Goal: Task Accomplishment & Management: Manage account settings

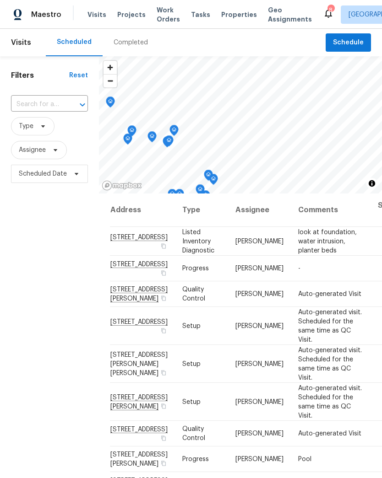
click at [90, 17] on span "Visits" at bounding box center [96, 14] width 19 height 9
click at [43, 127] on icon at bounding box center [43, 126] width 4 height 2
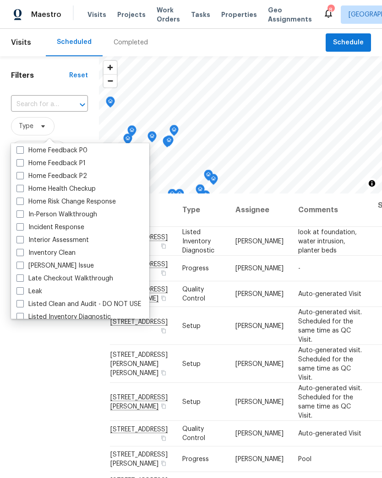
scroll to position [297, 0]
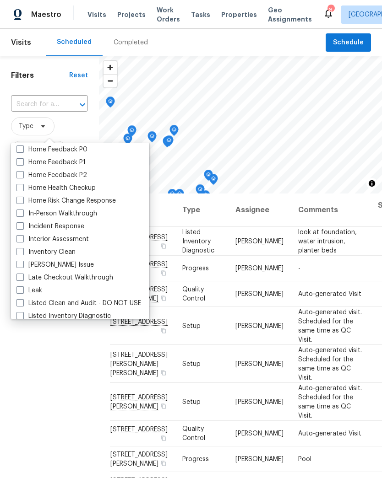
click at [94, 216] on label "In-Person Walkthrough" at bounding box center [56, 213] width 81 height 9
click at [22, 215] on input "In-Person Walkthrough" at bounding box center [19, 212] width 6 height 6
checkbox input "true"
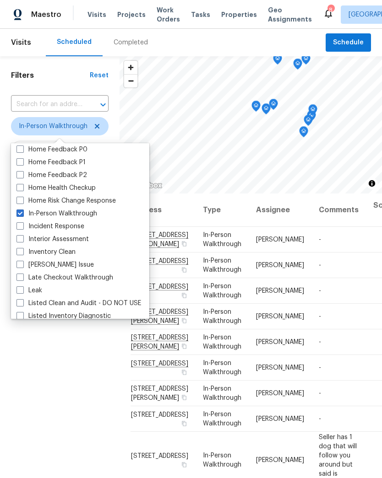
click at [79, 367] on div "Filters Reset ​ In-Person Walkthrough Assignee Scheduled Date" at bounding box center [59, 316] width 119 height 520
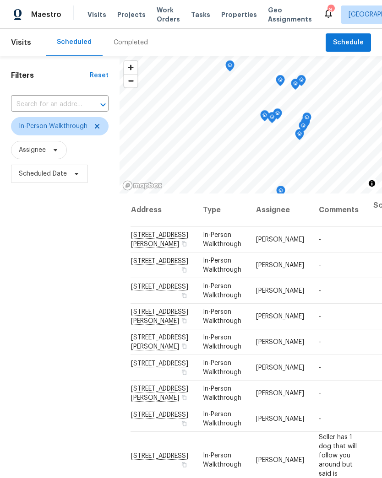
scroll to position [151, 0]
click at [0, 0] on icon at bounding box center [0, 0] width 0 height 0
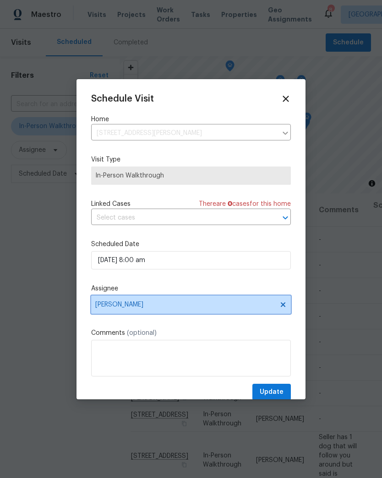
click at [138, 308] on span "[PERSON_NAME]" at bounding box center [184, 304] width 179 height 7
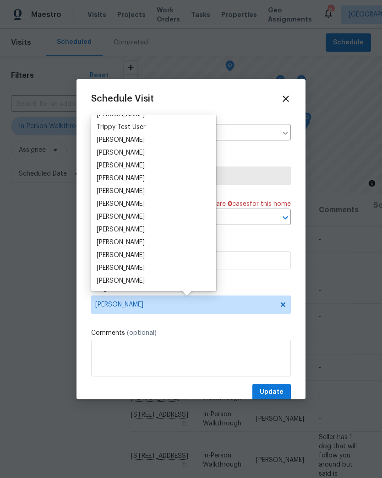
scroll to position [842, 0]
click at [138, 175] on div "[PERSON_NAME]" at bounding box center [121, 178] width 48 height 9
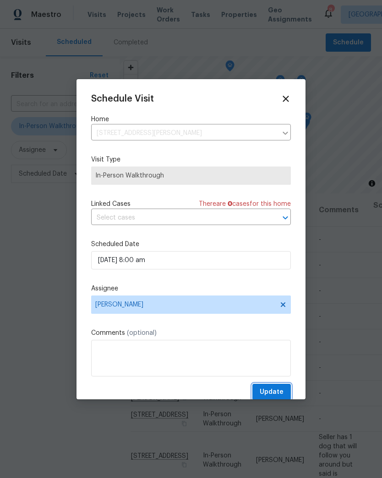
click at [280, 392] on span "Update" at bounding box center [271, 392] width 24 height 11
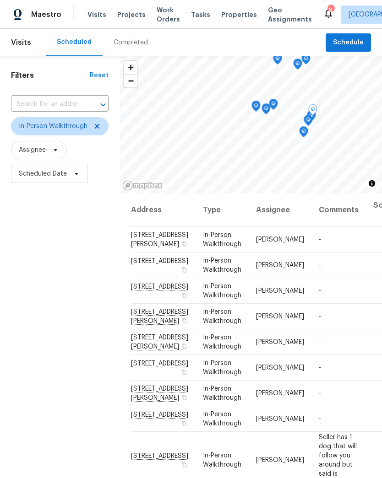
click at [0, 0] on icon at bounding box center [0, 0] width 0 height 0
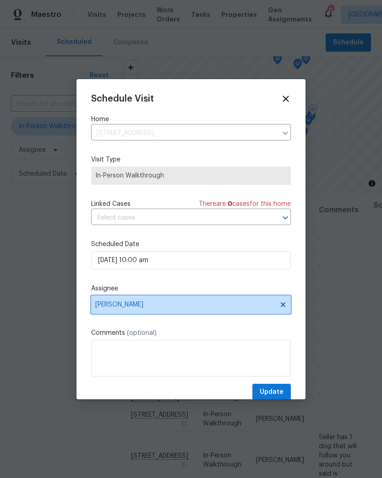
click at [143, 308] on span "[PERSON_NAME]" at bounding box center [184, 304] width 179 height 7
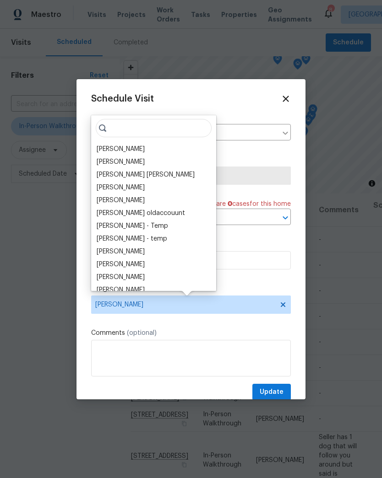
click at [281, 39] on div at bounding box center [191, 239] width 382 height 478
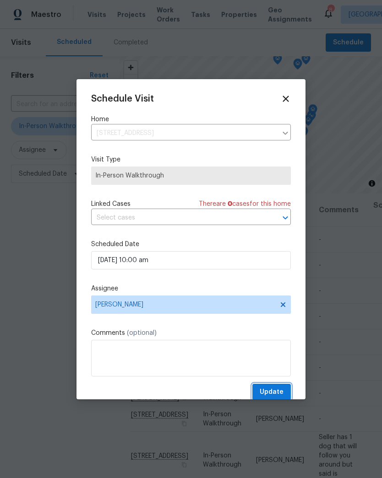
click at [277, 394] on span "Update" at bounding box center [271, 392] width 24 height 11
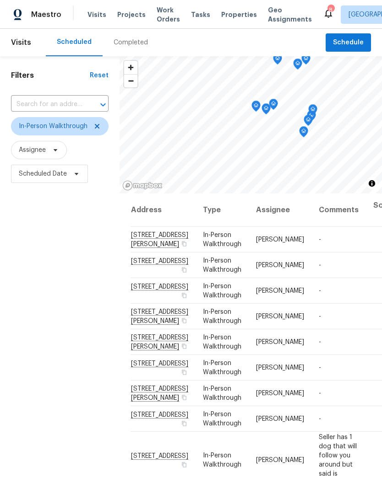
scroll to position [0, 0]
click at [131, 11] on span "Projects" at bounding box center [131, 14] width 28 height 9
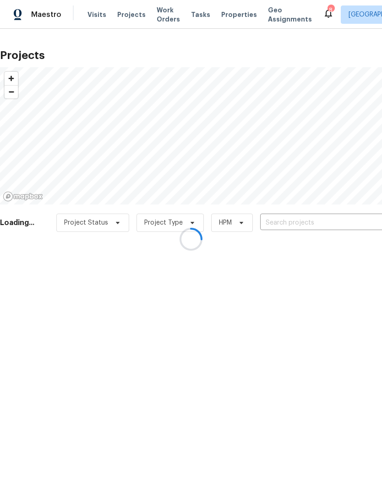
click at [311, 217] on div at bounding box center [191, 239] width 382 height 478
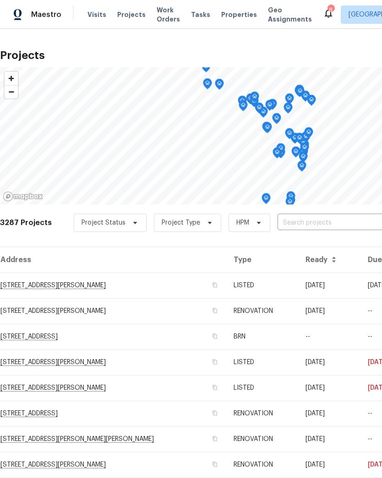
click at [324, 224] on input "text" at bounding box center [329, 223] width 105 height 14
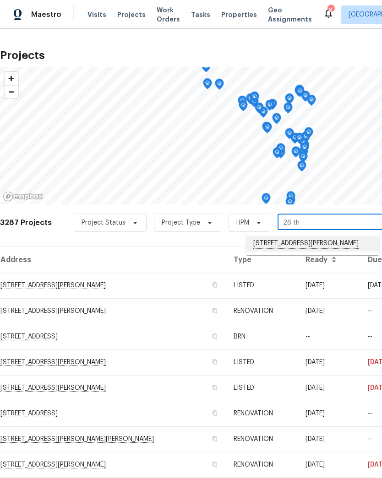
click at [303, 243] on li "[STREET_ADDRESS][PERSON_NAME]" at bounding box center [312, 244] width 133 height 16
type input "[STREET_ADDRESS][PERSON_NAME]"
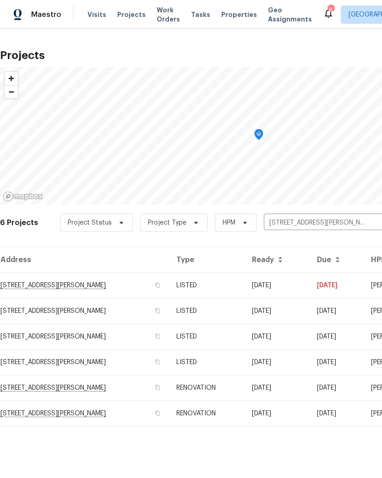
click at [39, 282] on td "[STREET_ADDRESS][PERSON_NAME]" at bounding box center [84, 286] width 169 height 26
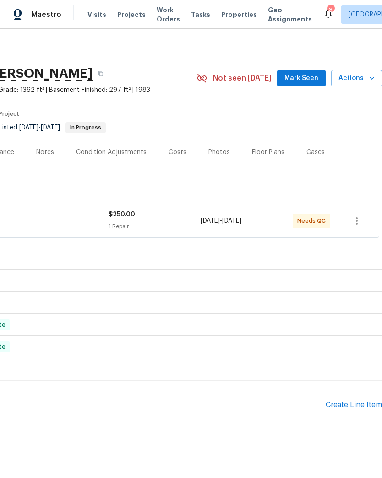
scroll to position [0, 135]
click at [369, 80] on icon "button" at bounding box center [371, 78] width 9 height 9
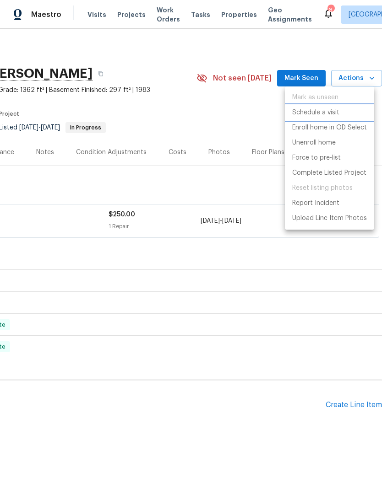
click at [333, 113] on p "Schedule a visit" at bounding box center [315, 113] width 47 height 10
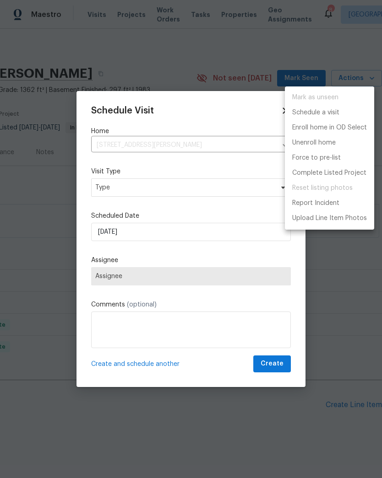
click at [152, 191] on div at bounding box center [191, 239] width 382 height 478
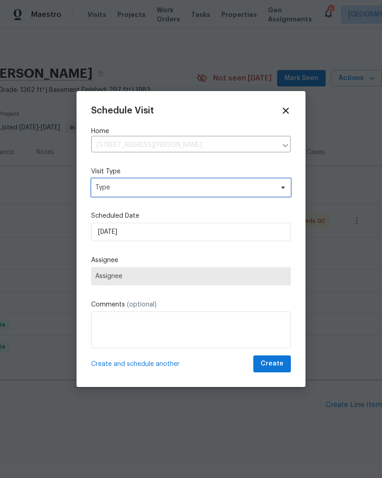
click at [153, 189] on span "Type" at bounding box center [184, 187] width 178 height 9
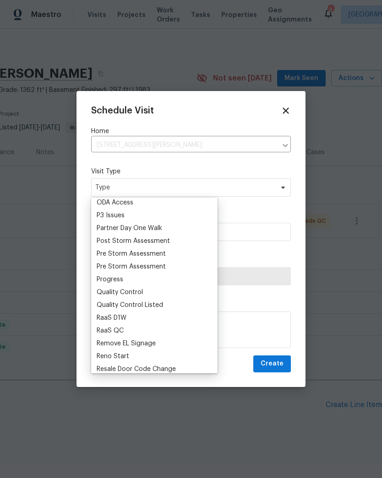
scroll to position [542, 0]
click at [130, 279] on div "Progress" at bounding box center [154, 279] width 121 height 13
click at [116, 280] on div "Progress" at bounding box center [110, 279] width 27 height 9
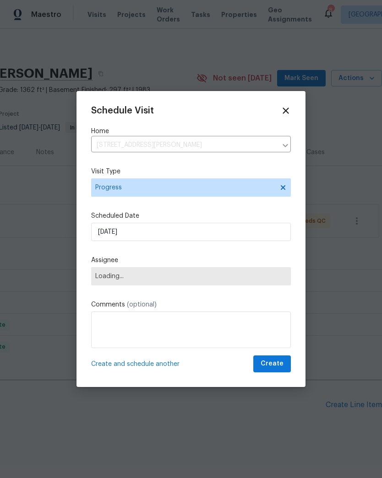
click at [122, 280] on span "Loading..." at bounding box center [190, 276] width 191 height 7
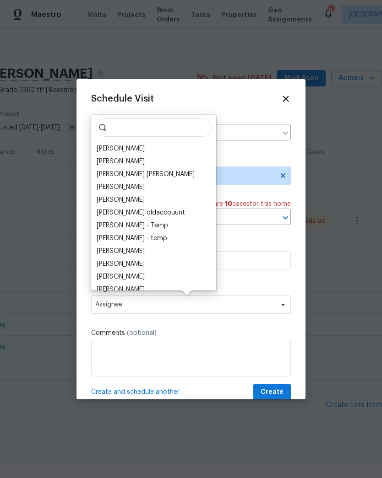
click at [112, 151] on div "[PERSON_NAME]" at bounding box center [121, 148] width 48 height 9
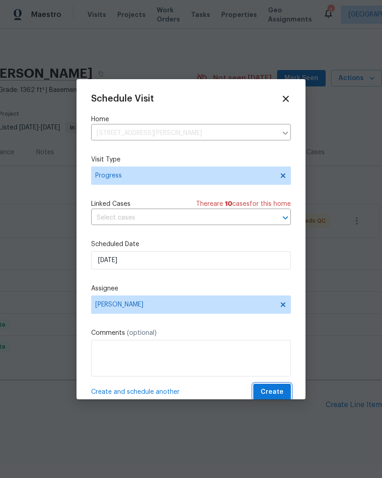
click at [276, 395] on span "Create" at bounding box center [271, 392] width 23 height 11
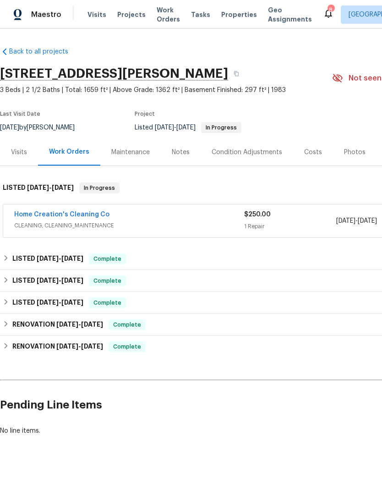
scroll to position [0, 0]
click at [39, 216] on link "Home Creation's Cleaning Co" at bounding box center [61, 214] width 95 height 6
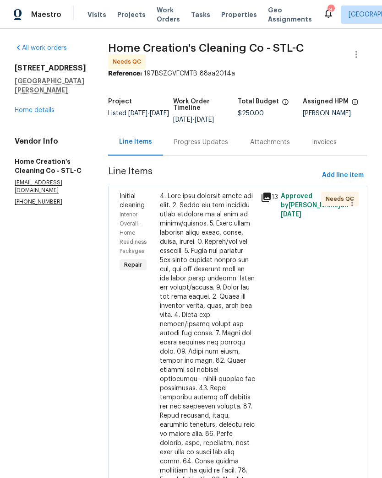
click at [210, 305] on div at bounding box center [207, 411] width 95 height 439
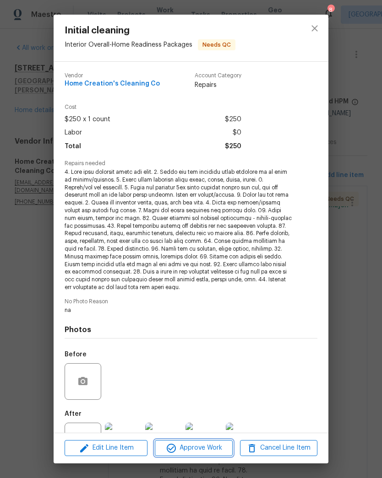
click at [210, 454] on span "Approve Work" at bounding box center [193, 448] width 72 height 11
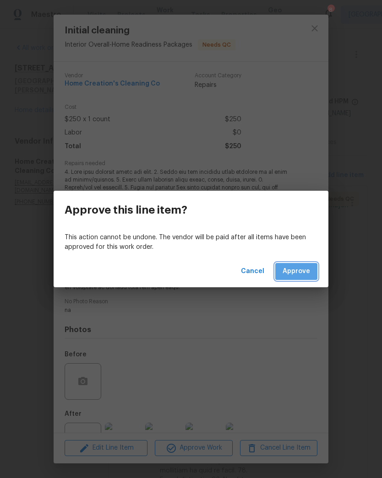
click at [302, 272] on span "Approve" at bounding box center [295, 271] width 27 height 11
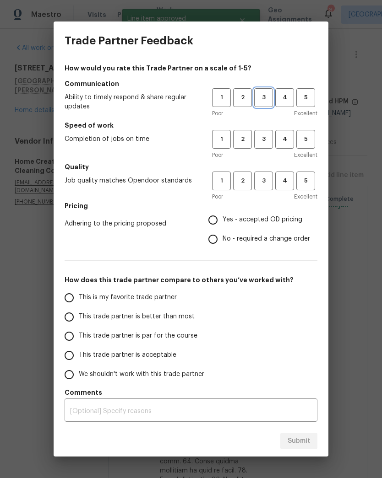
click at [266, 92] on button "3" at bounding box center [263, 97] width 19 height 19
click at [265, 134] on button "3" at bounding box center [263, 139] width 19 height 19
click at [263, 181] on span "3" at bounding box center [263, 181] width 17 height 11
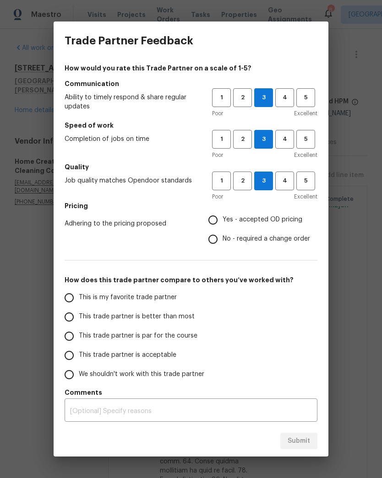
click at [216, 223] on input "Yes - accepted OD pricing" at bounding box center [212, 219] width 19 height 19
radio input "true"
click at [72, 319] on input "This trade partner is better than most" at bounding box center [68, 317] width 19 height 19
click at [310, 443] on button "Submit" at bounding box center [298, 441] width 37 height 17
radio input "true"
